Goal: Check status: Check status

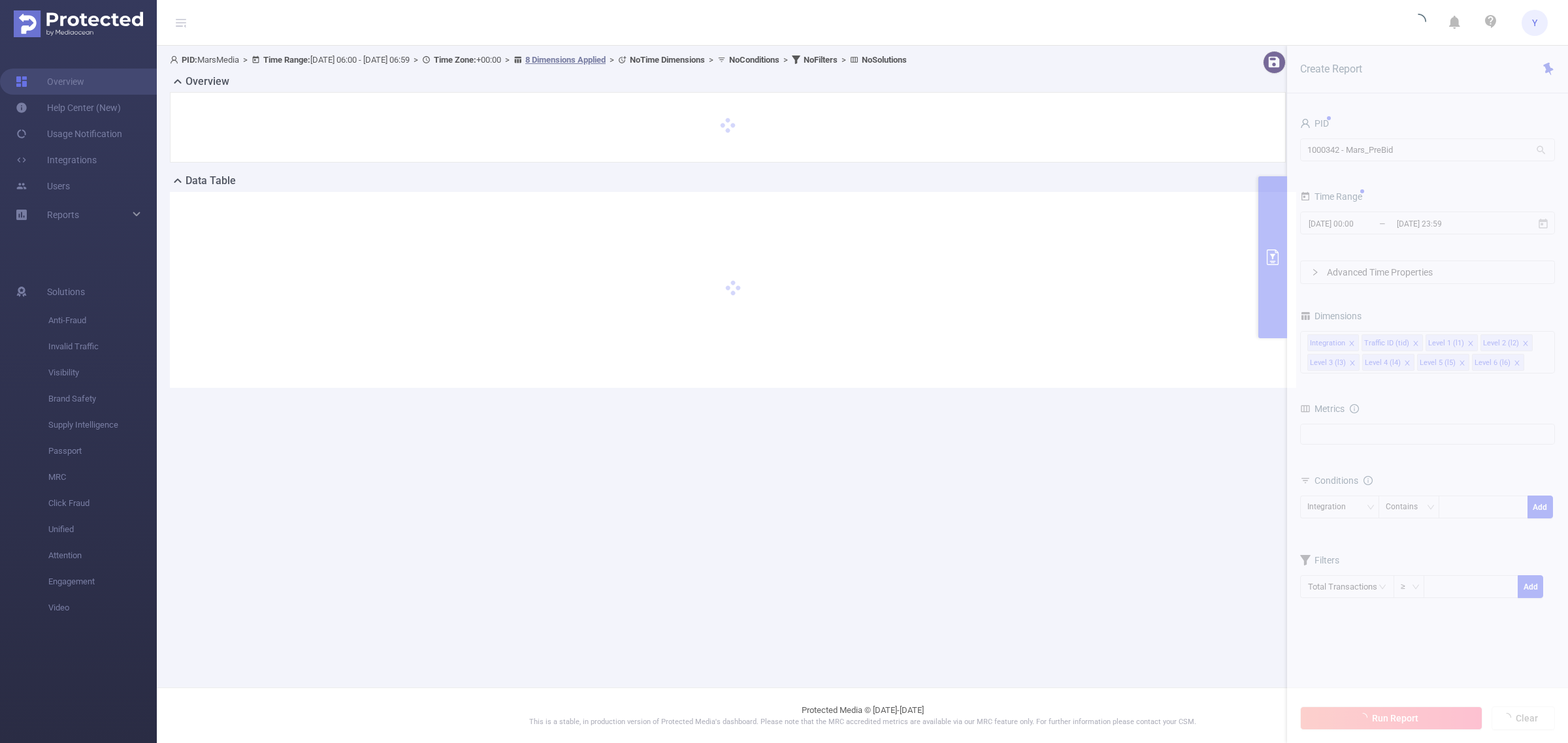
click at [1411, 145] on section "PID: MarsMedia > Time Range: [DATE] 06:00 - [DATE] 06:59 > Time Zone: +00:00 > …" at bounding box center [862, 230] width 1411 height 368
type input "[DATE] 06:00"
type input "[DATE] 06:59"
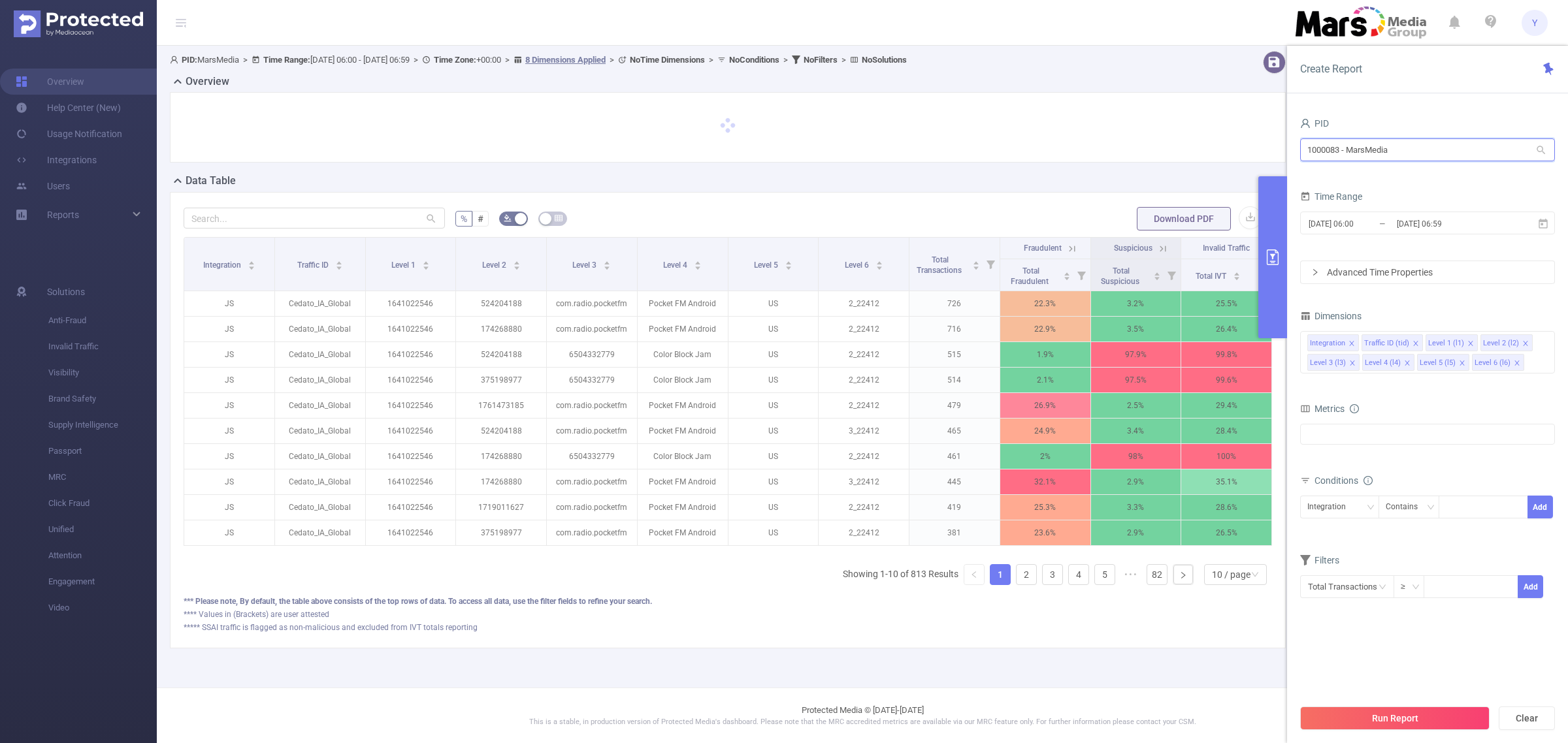
click at [1409, 152] on input "1000083 - MarsMedia" at bounding box center [1428, 150] width 255 height 23
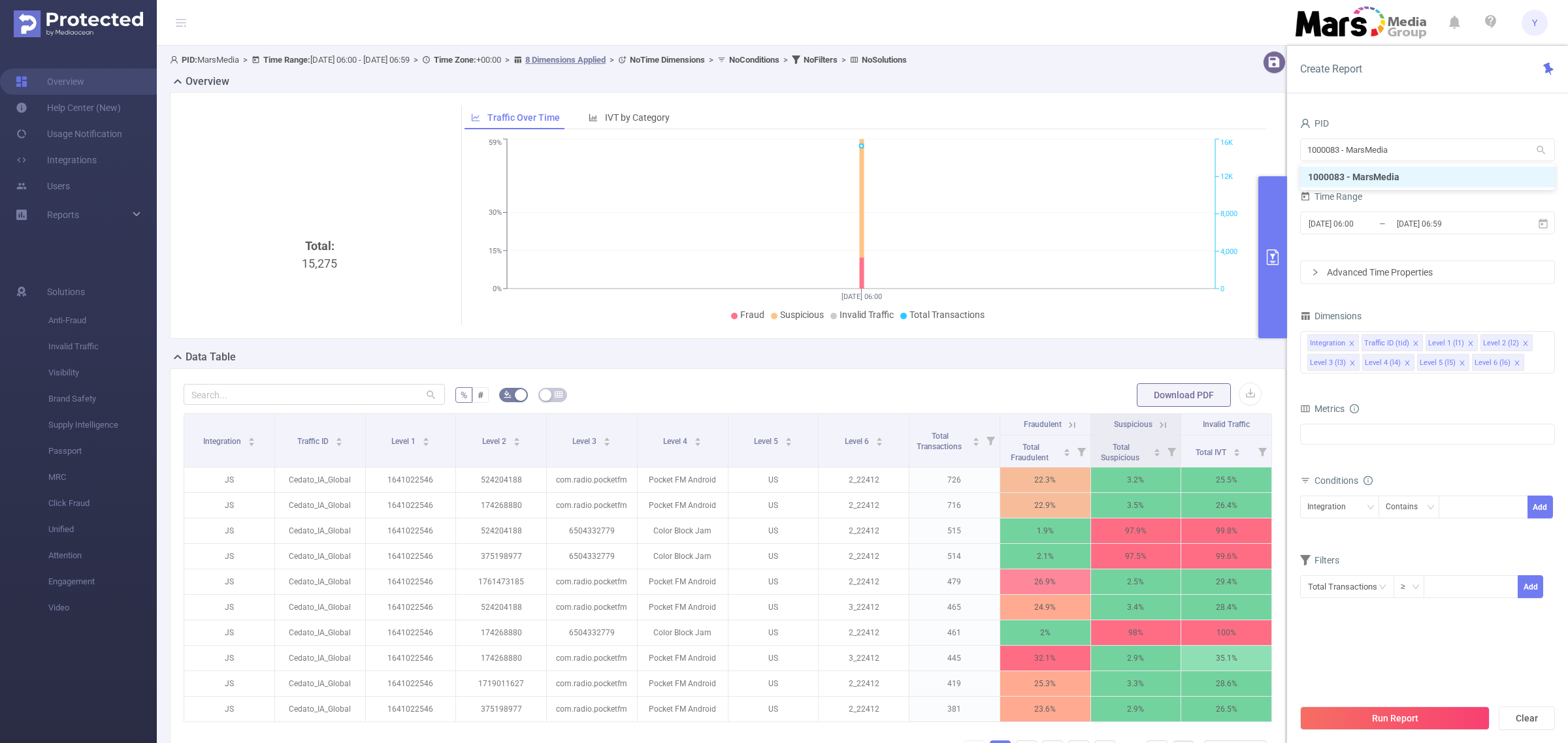
click at [1144, 354] on div "Data Table" at bounding box center [733, 358] width 1127 height 19
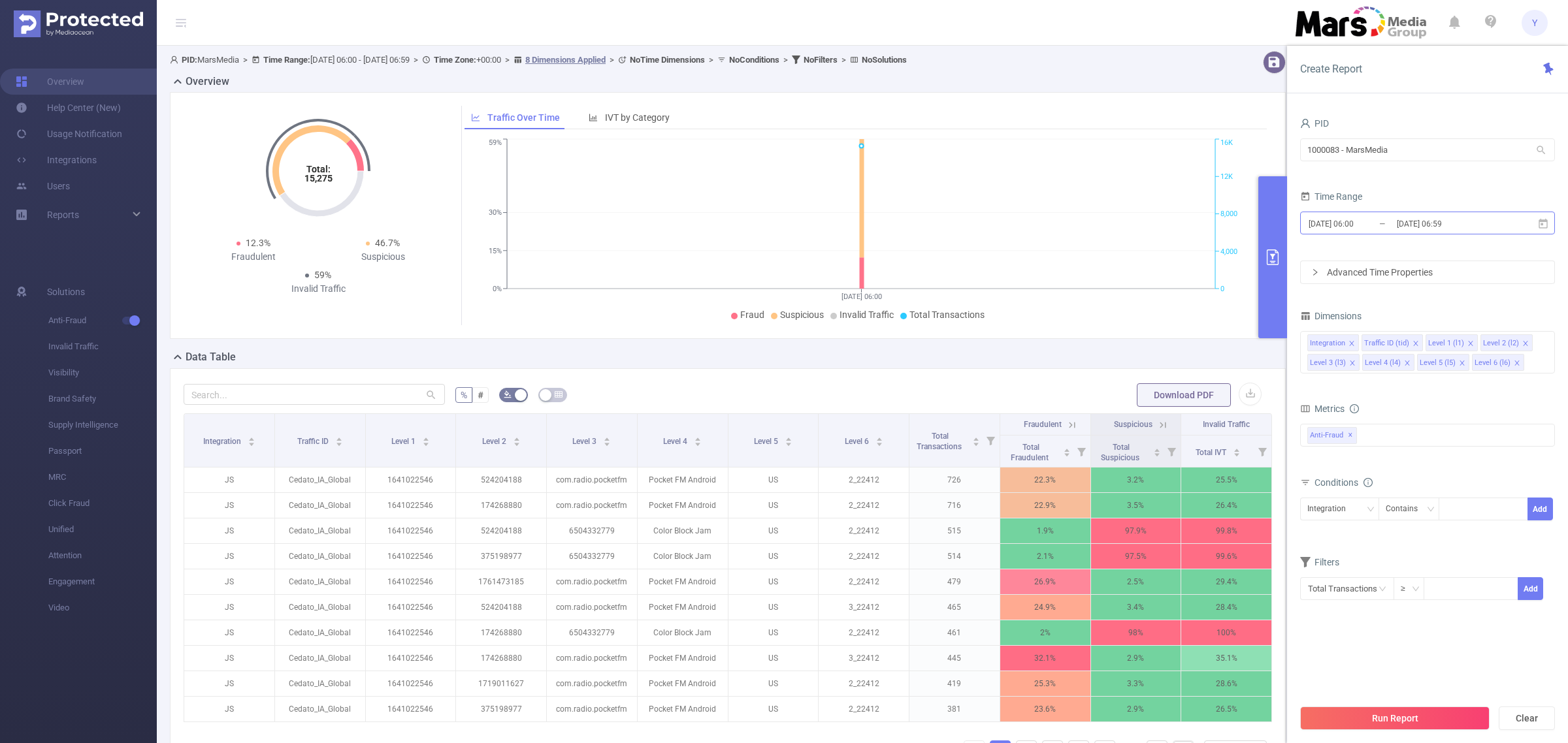
click at [1478, 232] on input "[DATE] 06:59" at bounding box center [1449, 224] width 106 height 18
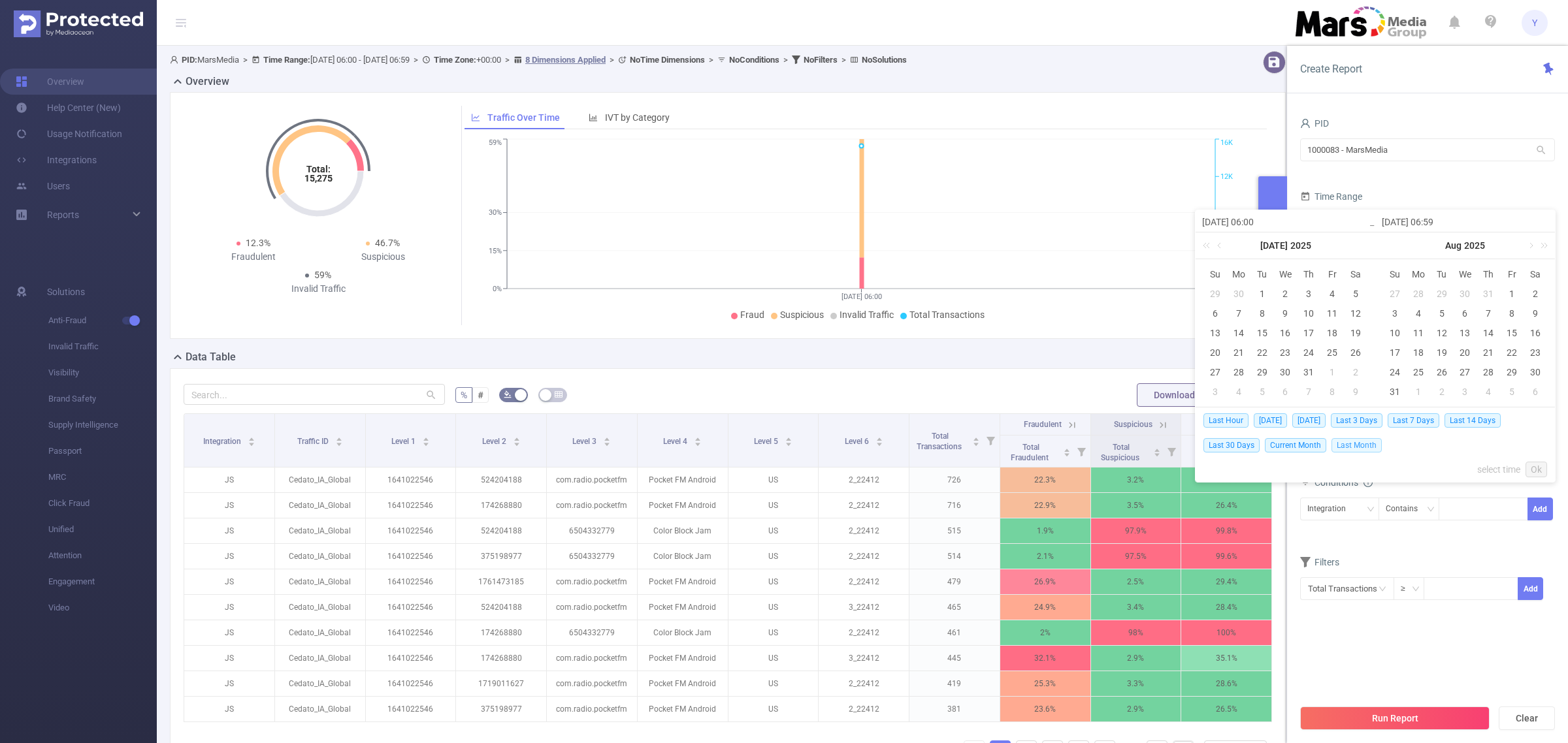
click at [1343, 449] on span "Last Month" at bounding box center [1356, 445] width 50 height 14
type input "[DATE] 00:00"
type input "[DATE] 23:59"
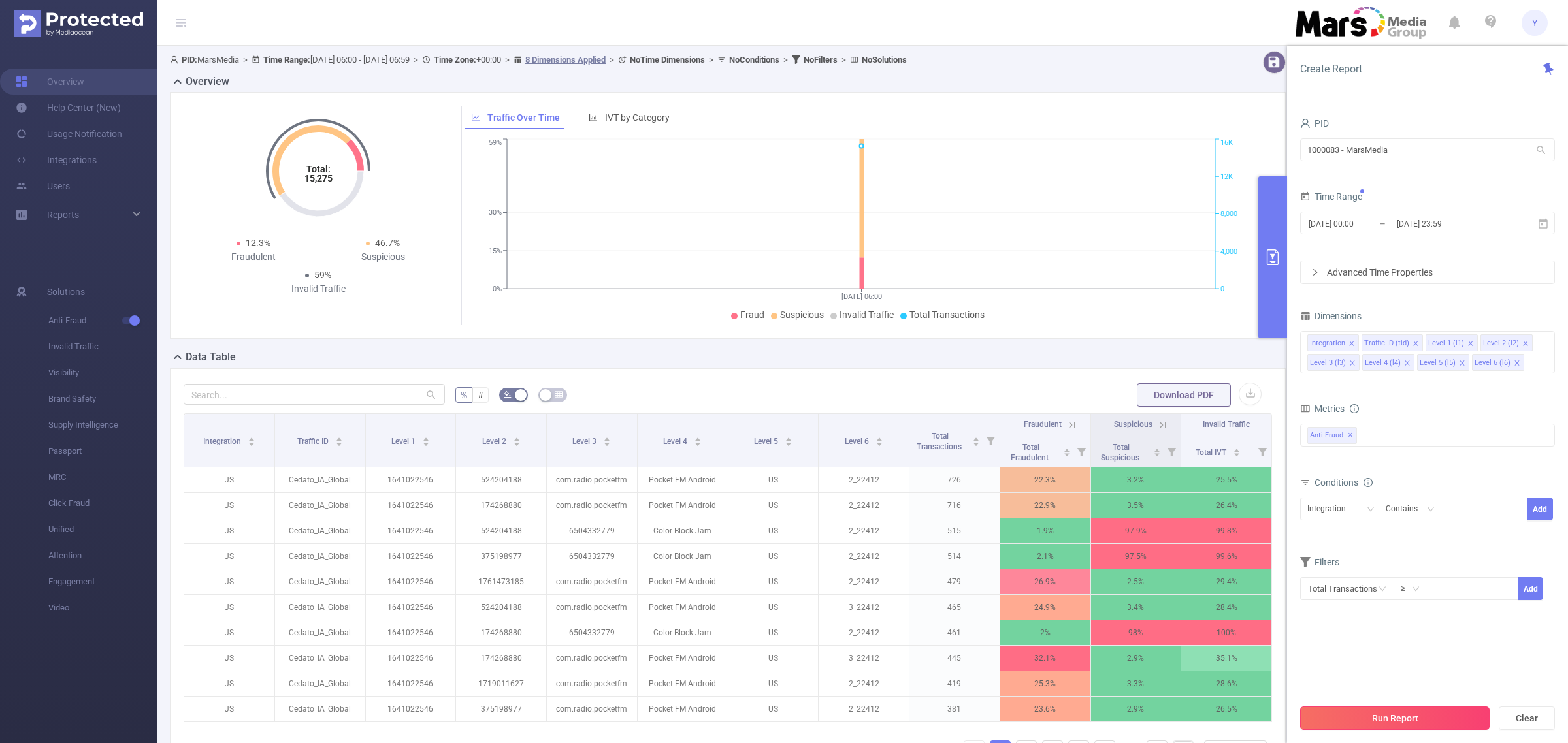
click at [1376, 711] on button "Run Report" at bounding box center [1395, 718] width 190 height 23
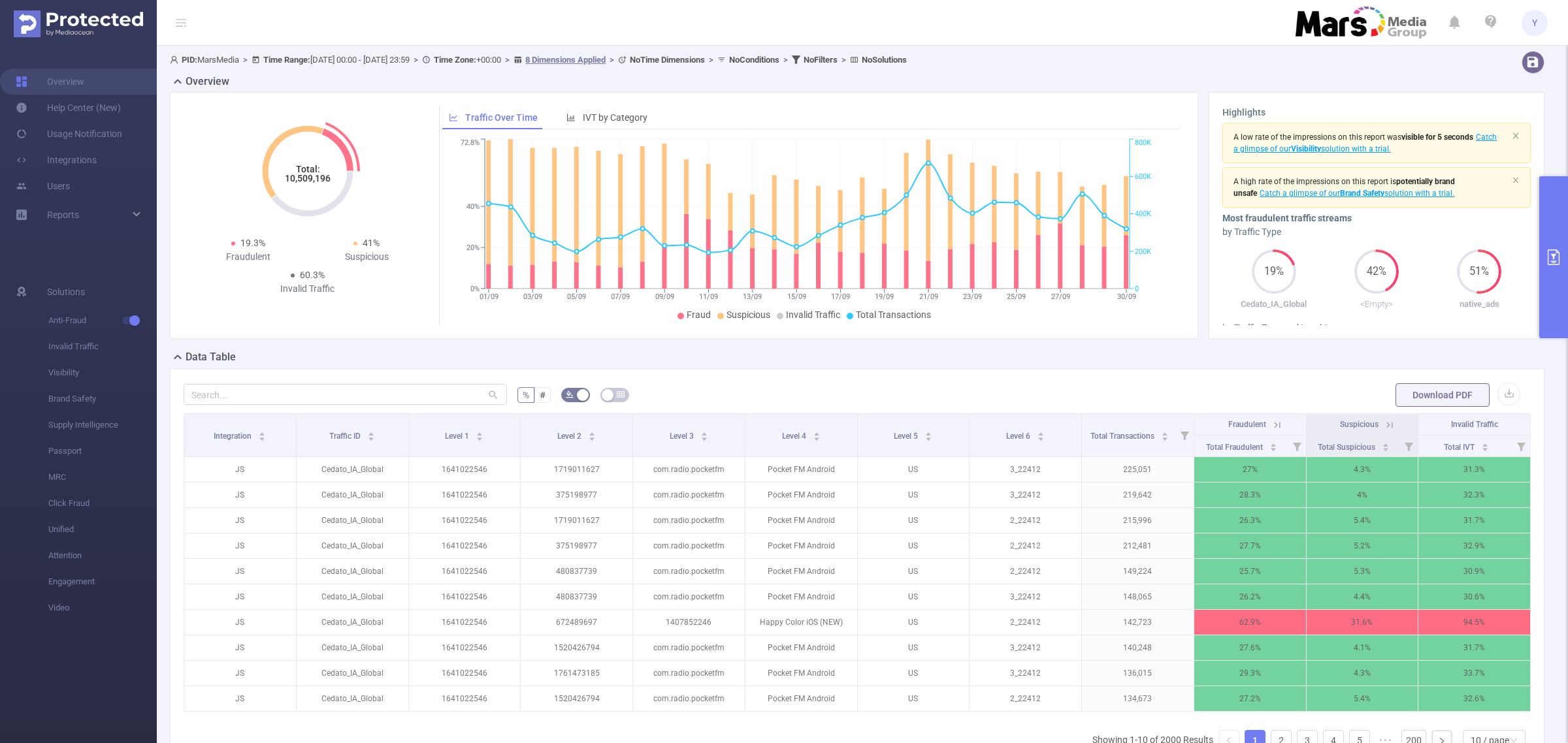
click at [317, 184] on icon "Total: 10,509,196" at bounding box center [308, 172] width 131 height 131
copy tspan "10,509,196"
click at [1543, 246] on button "primary" at bounding box center [1554, 257] width 29 height 162
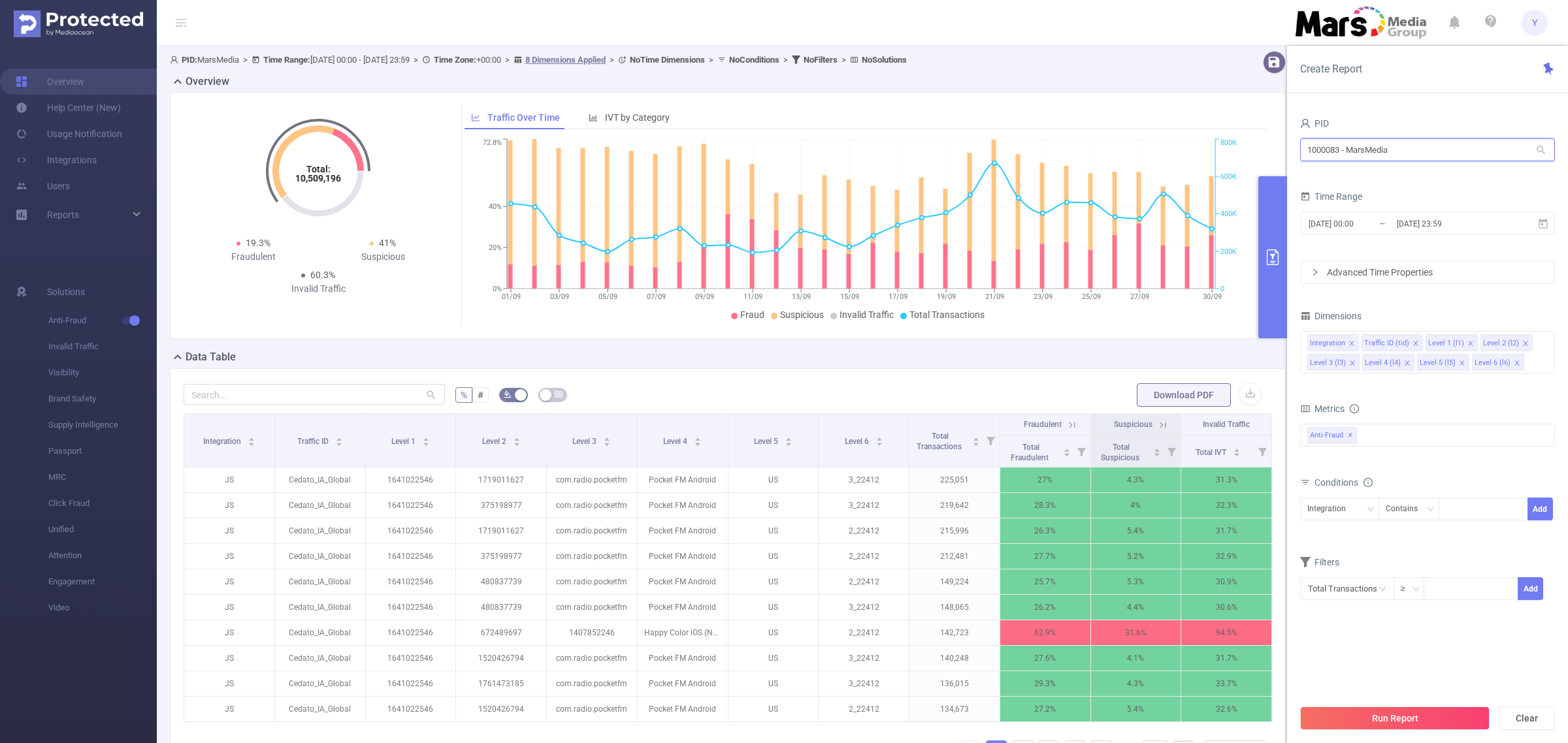
drag, startPoint x: 1429, startPoint y: 154, endPoint x: 1250, endPoint y: 165, distance: 179.3
click at [1250, 165] on section "PID: MarsMedia > Time Range: [DATE] 00:00 - [DATE] 23:59 > Time Zone: +00:00 > …" at bounding box center [862, 448] width 1411 height 806
click at [1351, 218] on li "1000053 - Mars_3" at bounding box center [1428, 218] width 255 height 21
drag, startPoint x: 1439, startPoint y: 731, endPoint x: 1433, endPoint y: 715, distance: 17.1
click at [1438, 730] on div "Run Report Clear" at bounding box center [1428, 718] width 281 height 50
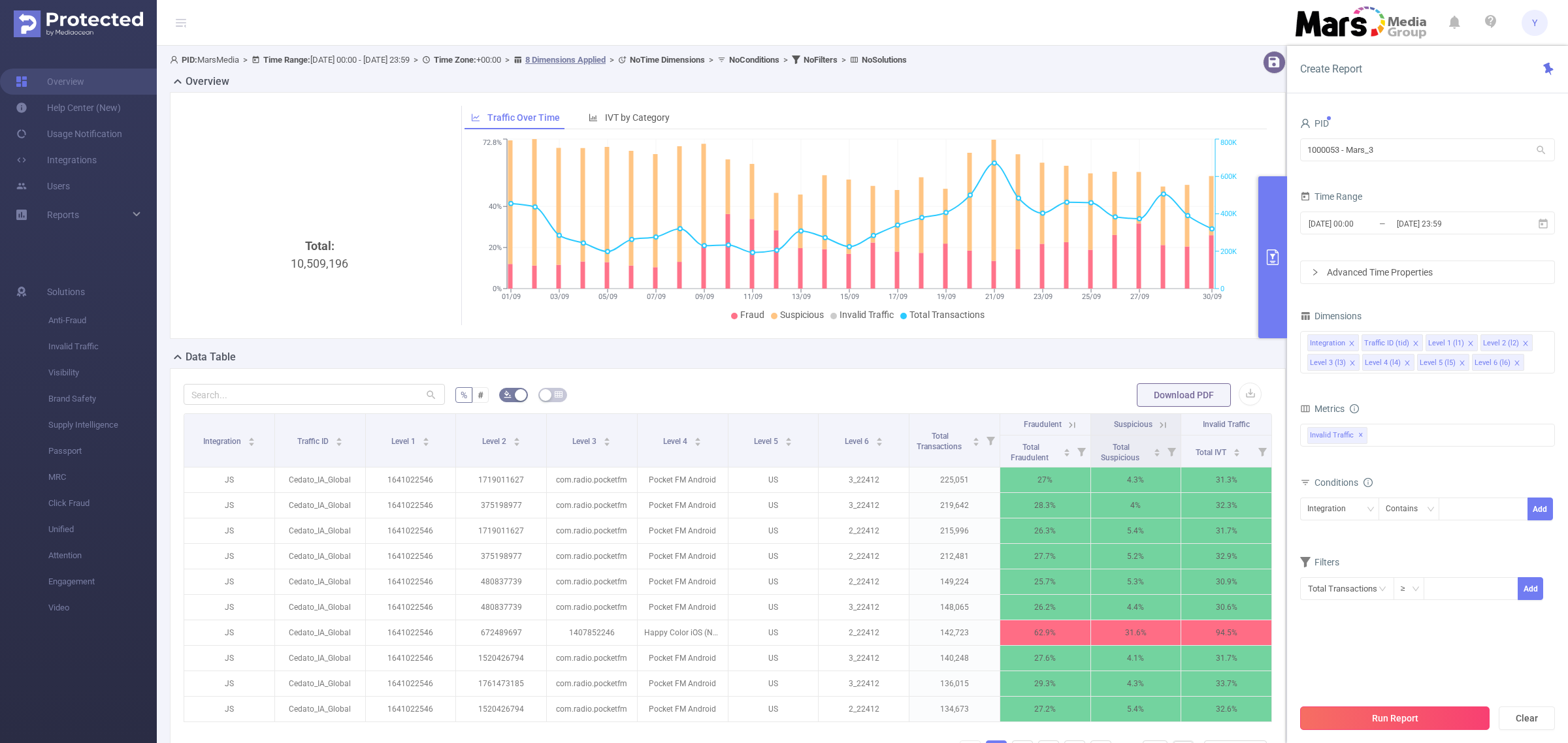
click at [1433, 715] on button "Run Report" at bounding box center [1395, 718] width 190 height 23
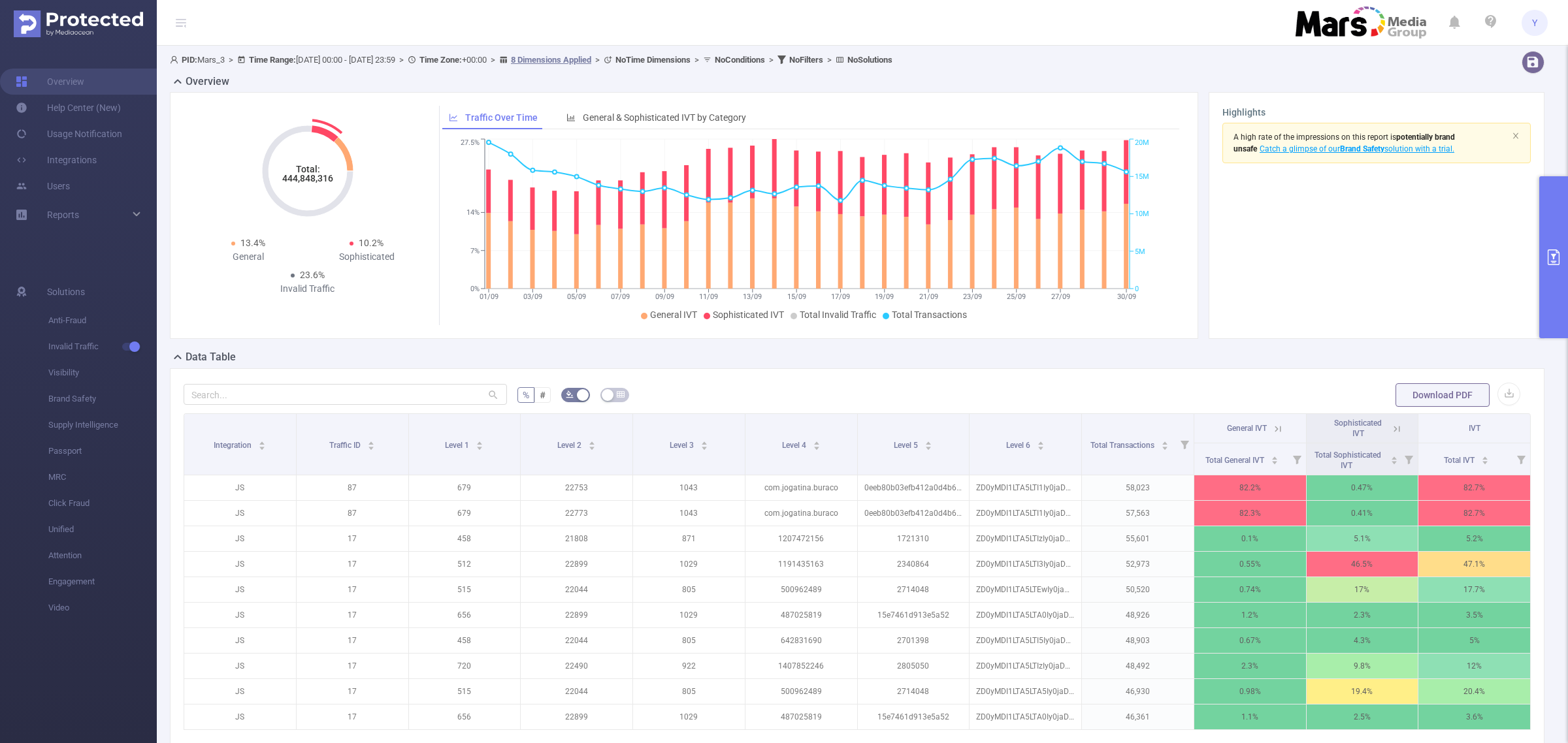
click at [323, 176] on tspan "444,848,316" at bounding box center [308, 178] width 51 height 10
copy tspan "444,848,316"
